Goal: Task Accomplishment & Management: Use online tool/utility

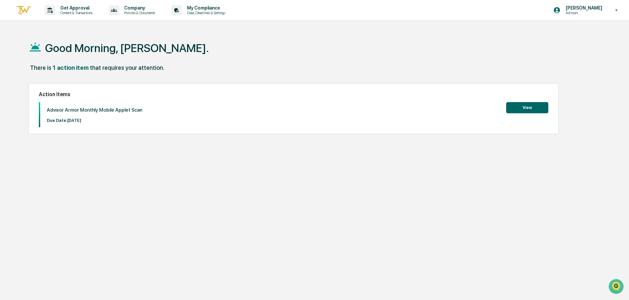
click at [538, 110] on button "View" at bounding box center [527, 107] width 42 height 11
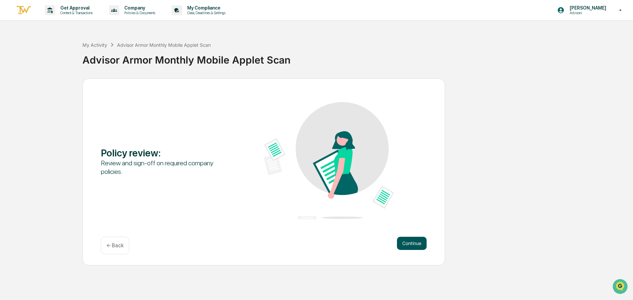
click at [419, 249] on button "Continue" at bounding box center [412, 243] width 30 height 13
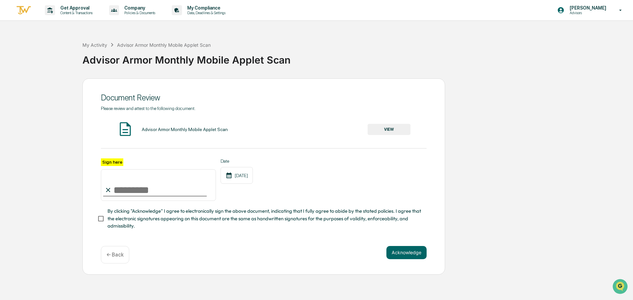
click at [389, 132] on button "VIEW" at bounding box center [388, 129] width 43 height 11
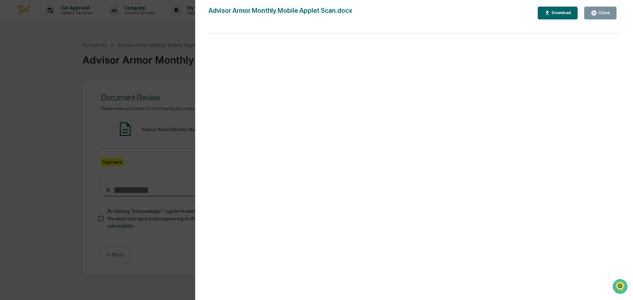
click at [600, 6] on div "Version History [DATE] 09:24 PM [PERSON_NAME] Advisor Armor Monthly Mobile Appl…" at bounding box center [414, 156] width 438 height 313
click at [600, 16] on div "Close" at bounding box center [600, 13] width 19 height 6
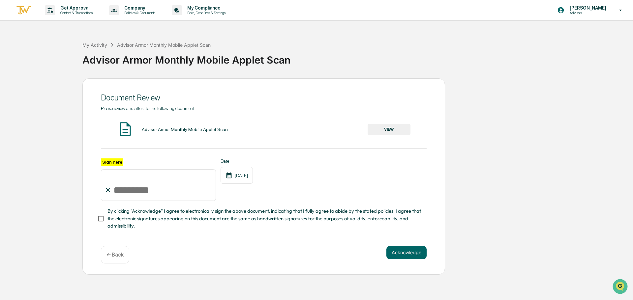
click at [153, 192] on input "Sign here" at bounding box center [158, 185] width 115 height 32
type input "**********"
click at [415, 256] on button "Acknowledge" at bounding box center [406, 252] width 40 height 13
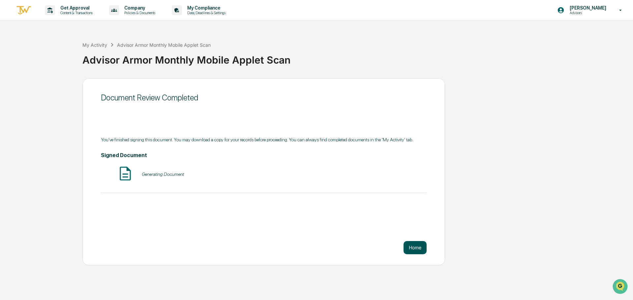
click at [418, 247] on button "Home" at bounding box center [414, 247] width 23 height 13
